Goal: Task Accomplishment & Management: Complete application form

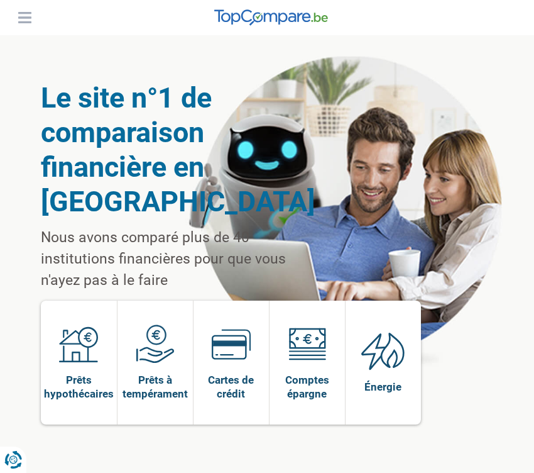
click at [4, 19] on header "Prêts Prêt personnel Prêt hypothécaire Prêt voiture Prêt travaux Cartes Cartes …" at bounding box center [267, 17] width 534 height 35
click at [26, 23] on button "Menu" at bounding box center [24, 17] width 19 height 19
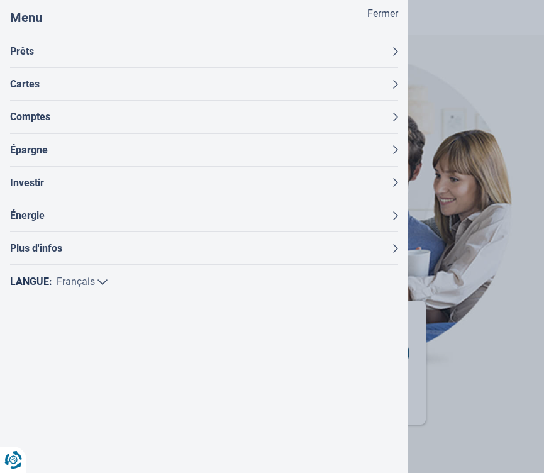
click at [81, 52] on button "Prêts" at bounding box center [204, 51] width 388 height 32
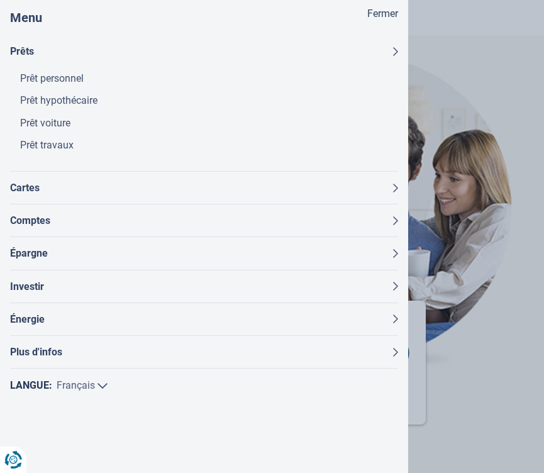
click at [58, 73] on link "Prêt personnel" at bounding box center [209, 78] width 378 height 22
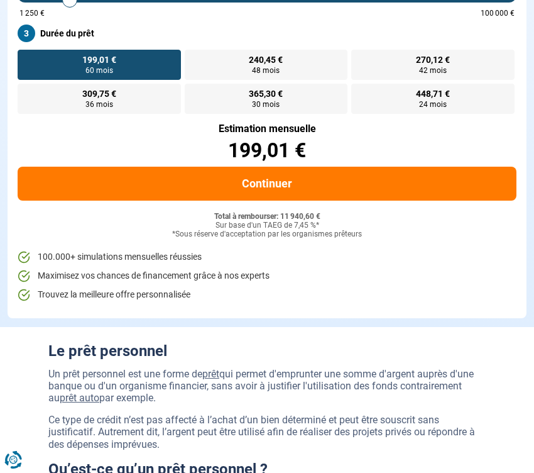
scroll to position [339, 0]
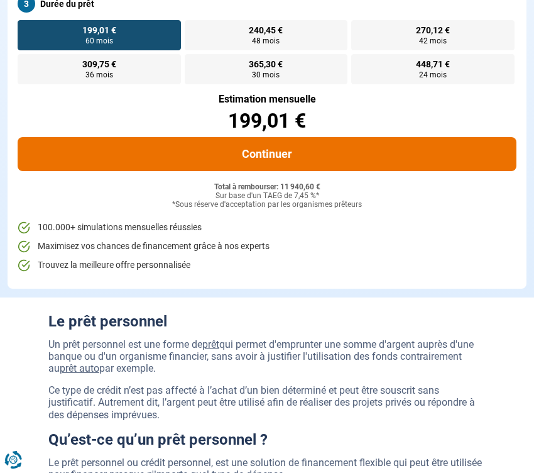
click at [329, 157] on button "Continuer" at bounding box center [267, 154] width 499 height 34
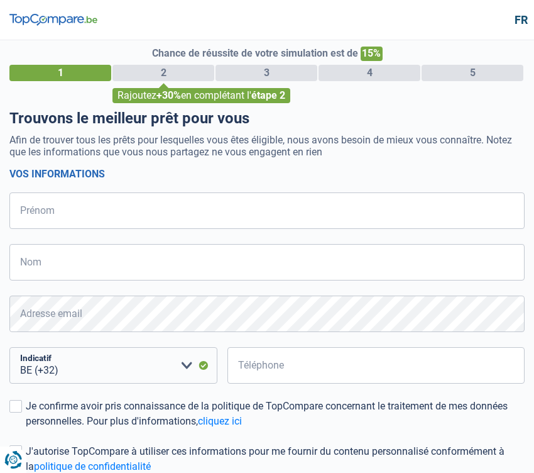
select select "32"
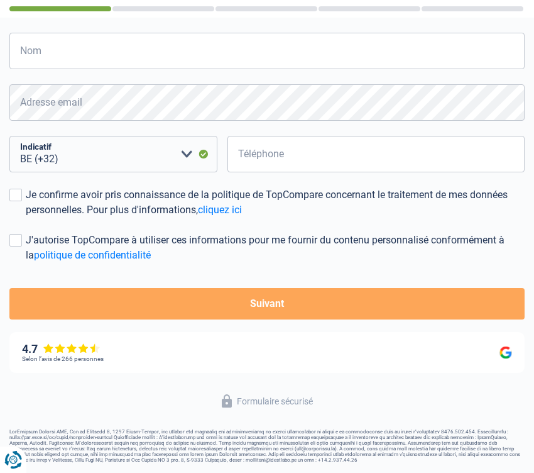
click at [327, 300] on button "Suivant" at bounding box center [266, 303] width 515 height 31
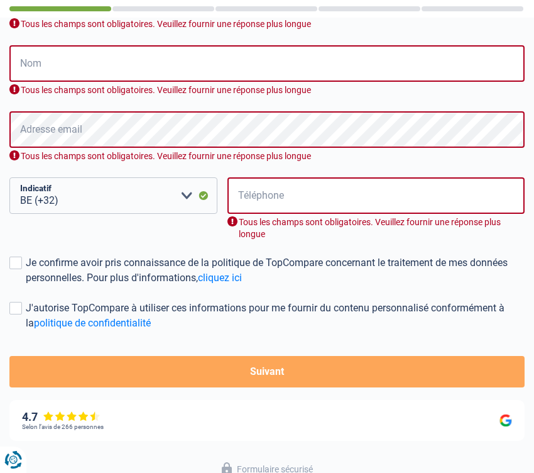
scroll to position [147, 0]
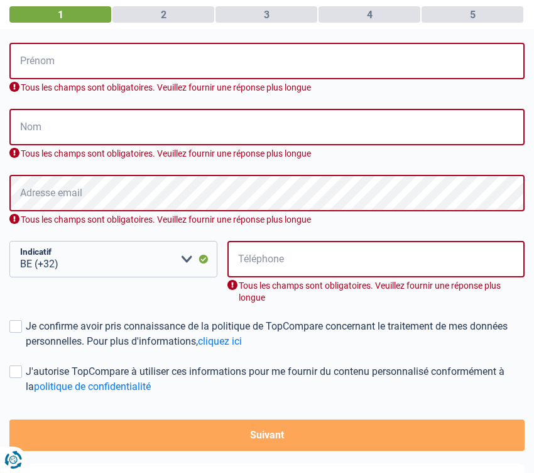
drag, startPoint x: 241, startPoint y: 427, endPoint x: 311, endPoint y: 441, distance: 71.7
click at [311, 441] on button "Suivant" at bounding box center [266, 434] width 515 height 31
